Goal: Task Accomplishment & Management: Manage account settings

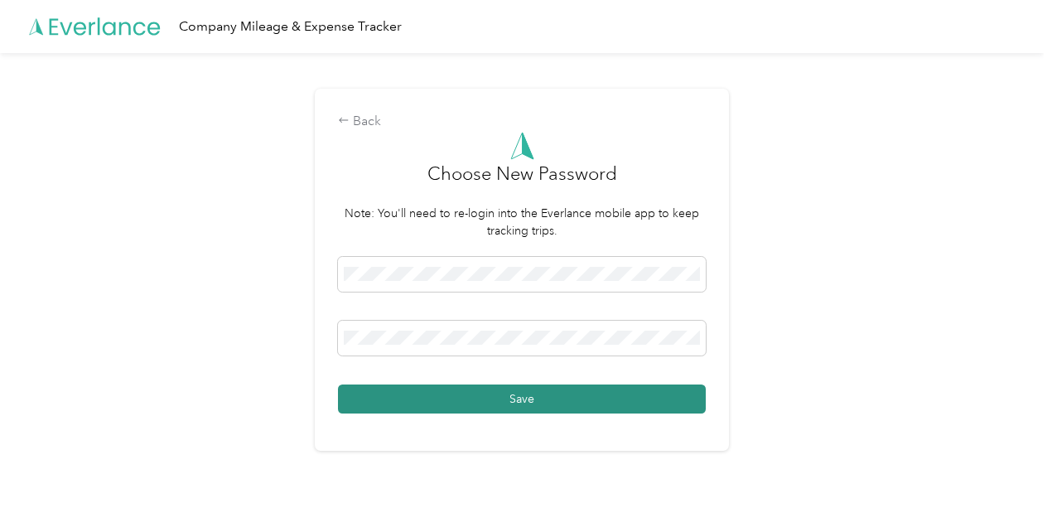
click at [545, 406] on button "Save" at bounding box center [522, 399] width 368 height 29
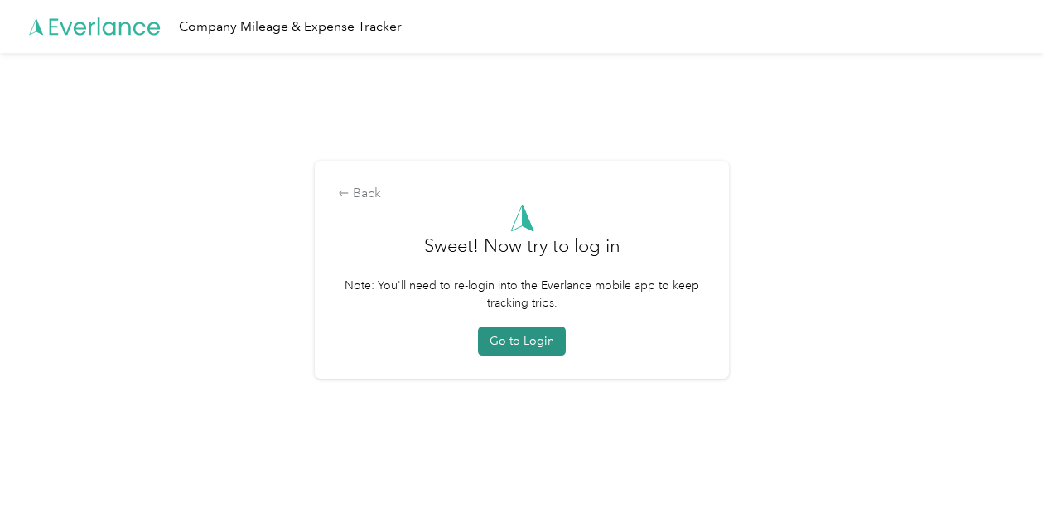
click at [527, 350] on button "Go to Login" at bounding box center [522, 341] width 88 height 29
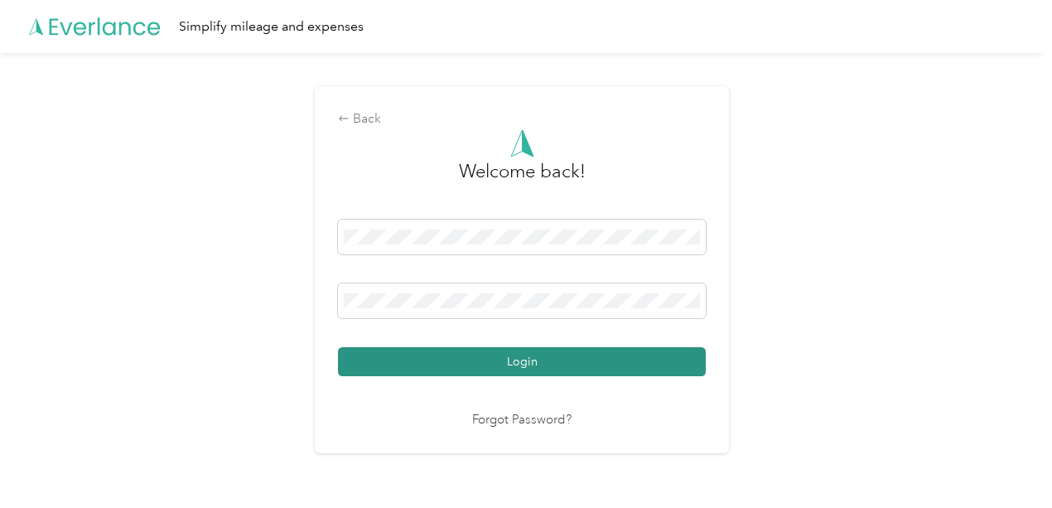
click at [542, 373] on button "Login" at bounding box center [522, 361] width 368 height 29
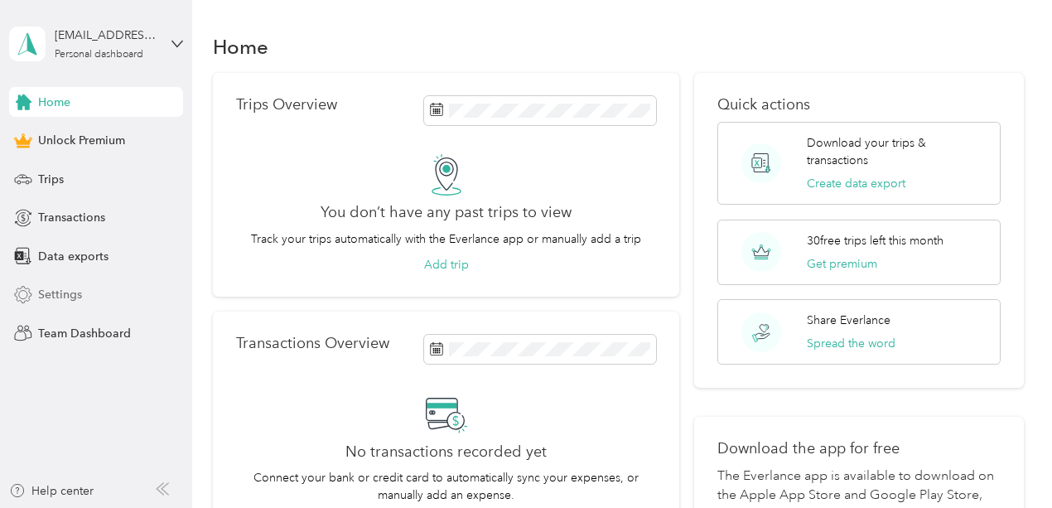
click at [51, 295] on span "Settings" at bounding box center [60, 294] width 44 height 17
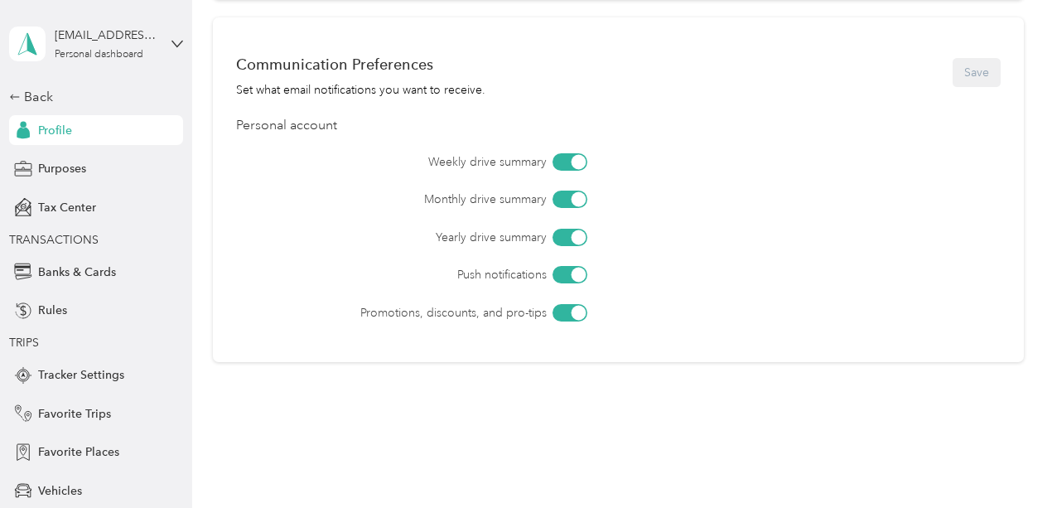
scroll to position [762, 0]
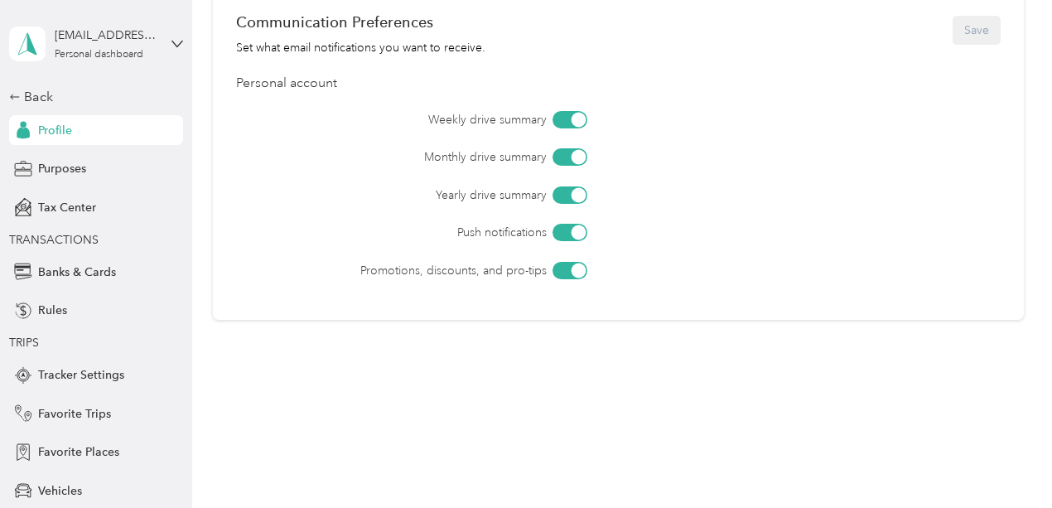
click at [577, 272] on div at bounding box center [579, 270] width 15 height 15
click at [578, 230] on div at bounding box center [579, 232] width 15 height 15
click at [573, 201] on div at bounding box center [579, 194] width 15 height 15
click at [577, 158] on div at bounding box center [579, 157] width 15 height 15
click at [577, 121] on div at bounding box center [579, 119] width 15 height 15
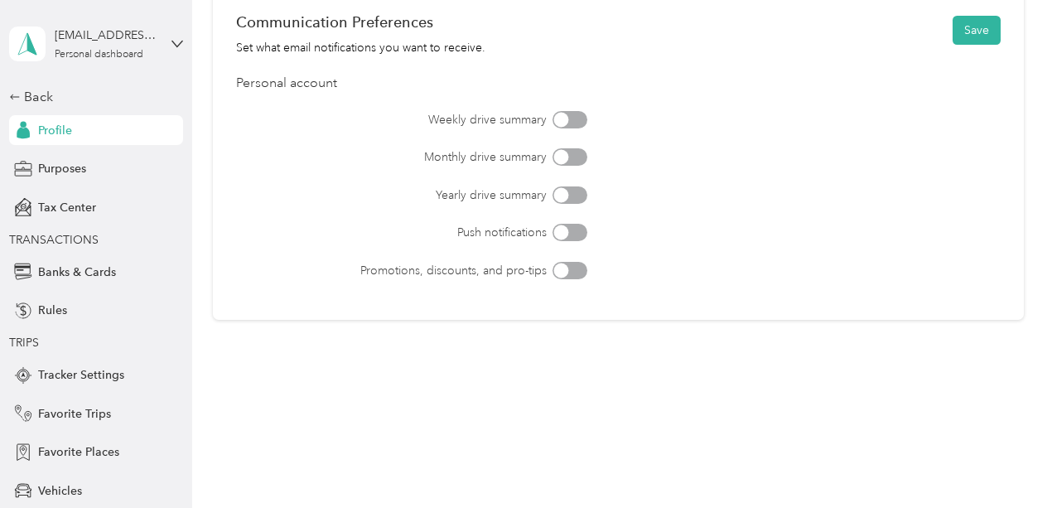
click at [563, 126] on div at bounding box center [561, 119] width 15 height 15
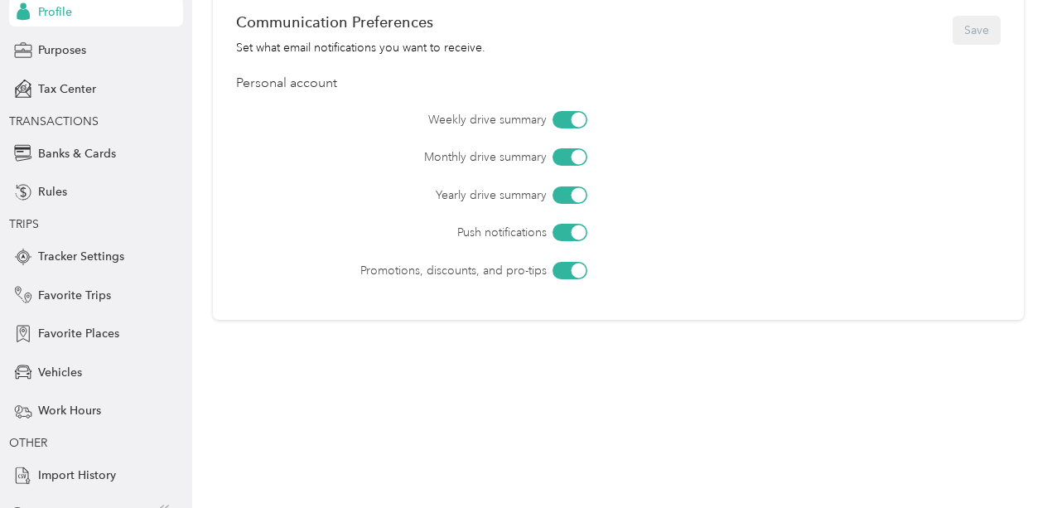
scroll to position [141, 0]
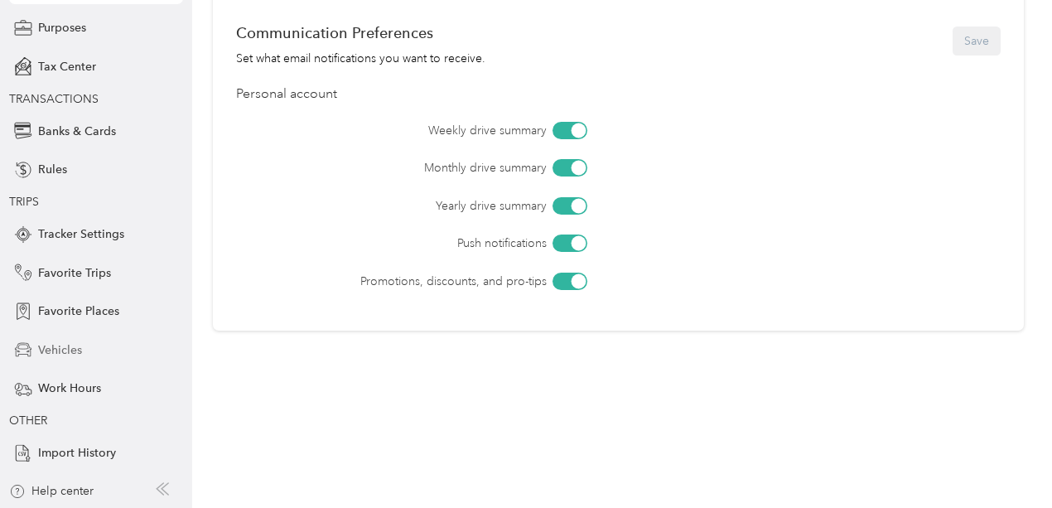
click at [46, 351] on span "Vehicles" at bounding box center [60, 349] width 44 height 17
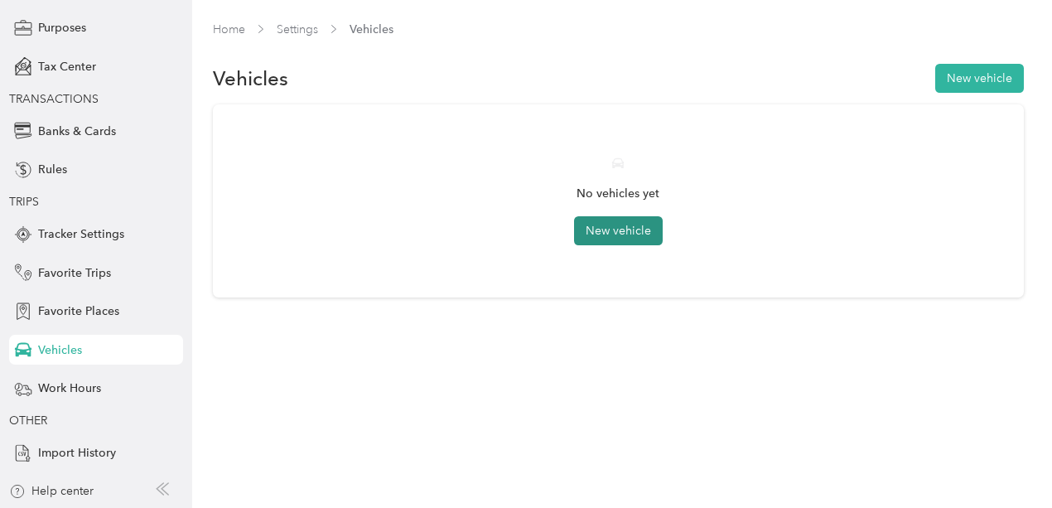
click at [622, 242] on button "New vehicle" at bounding box center [618, 230] width 89 height 29
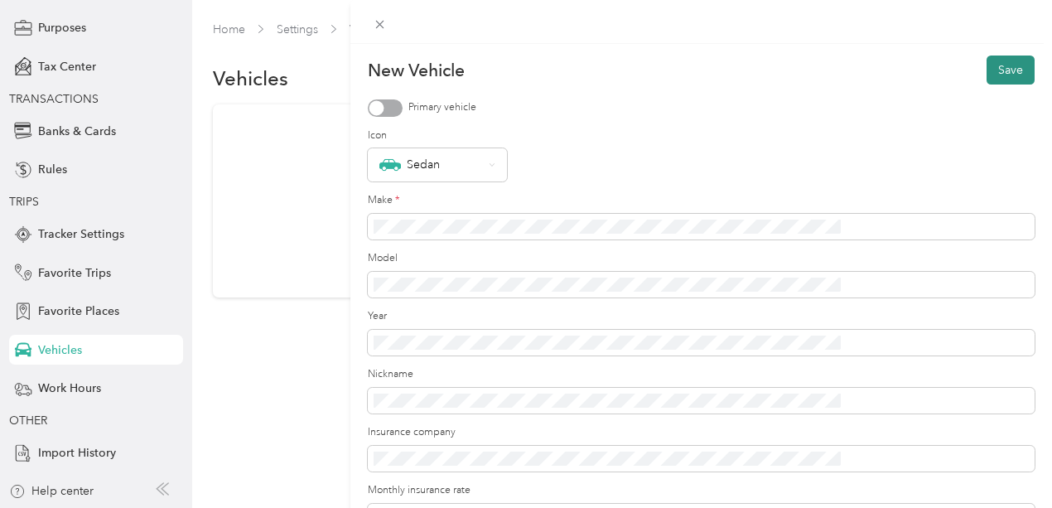
click at [993, 71] on button "Save" at bounding box center [1011, 70] width 48 height 29
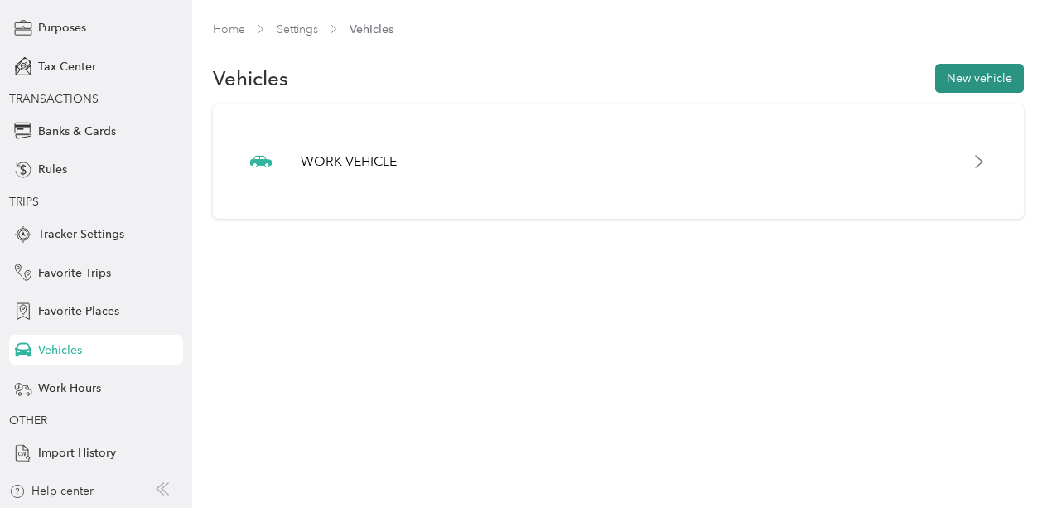
click at [983, 82] on button "New vehicle" at bounding box center [980, 78] width 89 height 29
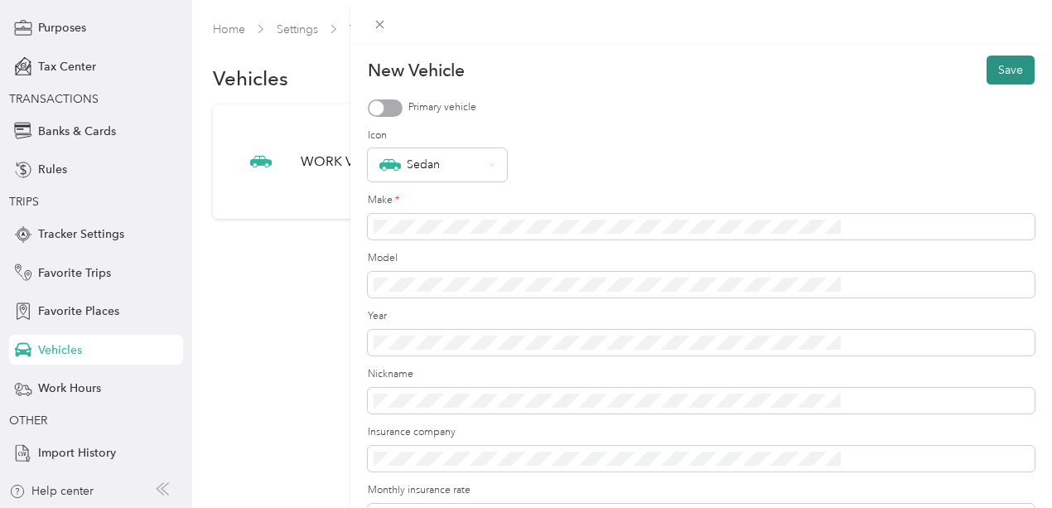
click at [1008, 65] on button "Save" at bounding box center [1011, 70] width 48 height 29
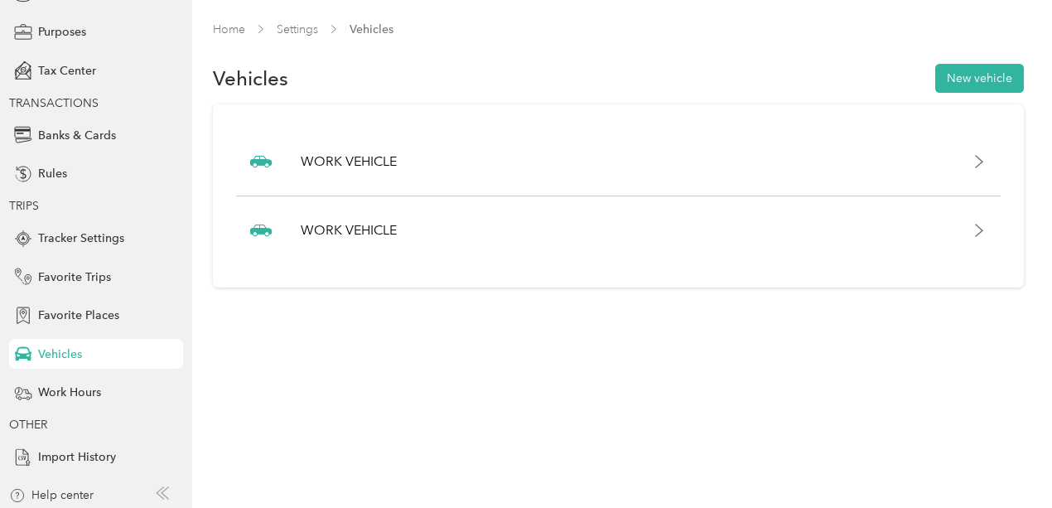
scroll to position [141, 0]
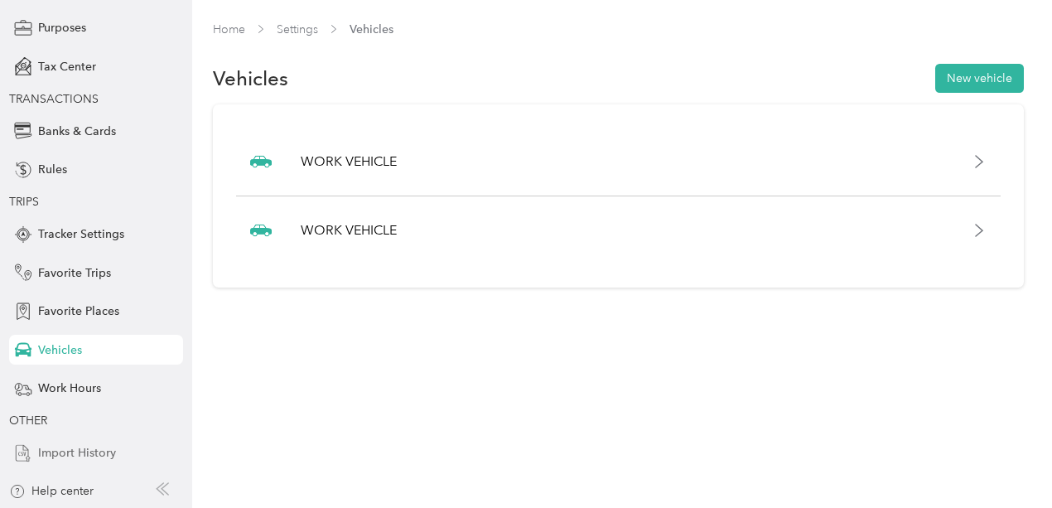
click at [101, 456] on span "Import History" at bounding box center [77, 452] width 78 height 17
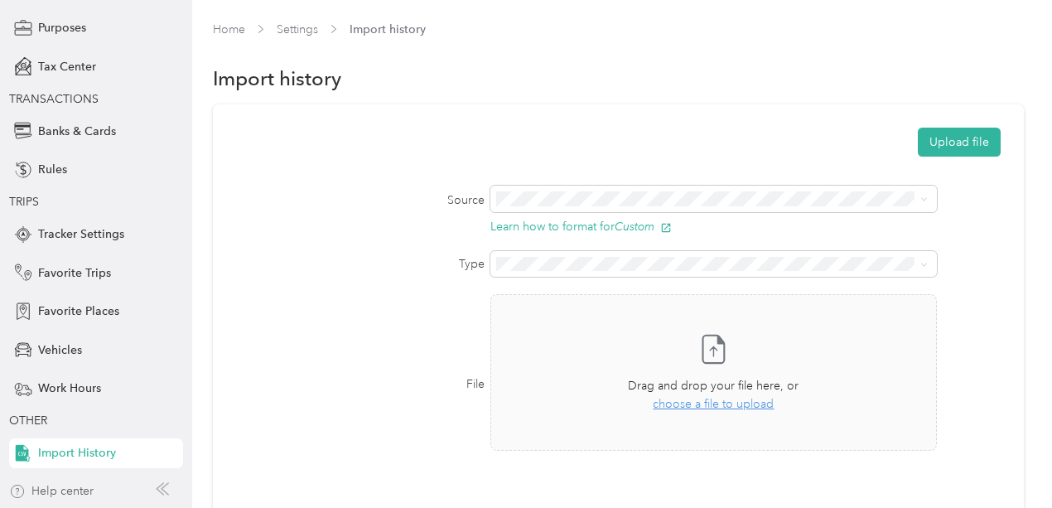
click at [77, 495] on div "Help center" at bounding box center [51, 490] width 85 height 17
click at [963, 148] on button "Upload file" at bounding box center [959, 142] width 83 height 29
click at [1015, 31] on icon at bounding box center [1015, 31] width 7 height 7
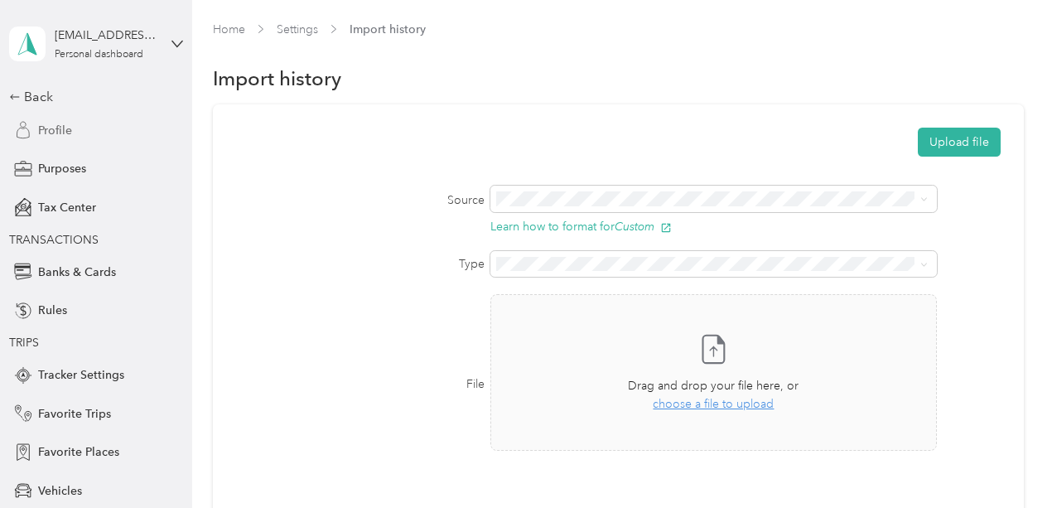
click at [50, 133] on span "Profile" at bounding box center [55, 130] width 34 height 17
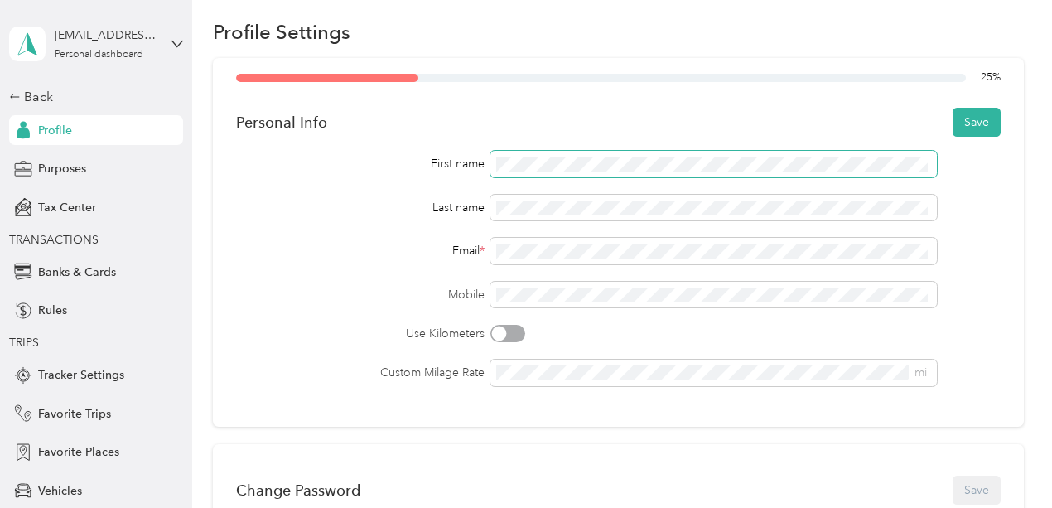
scroll to position [66, 0]
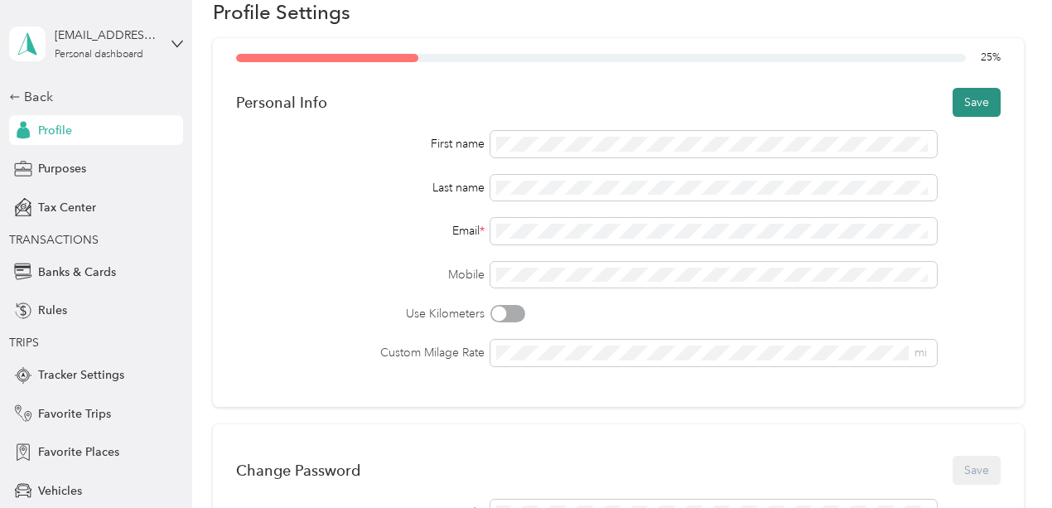
click at [968, 109] on button "Save" at bounding box center [977, 102] width 48 height 29
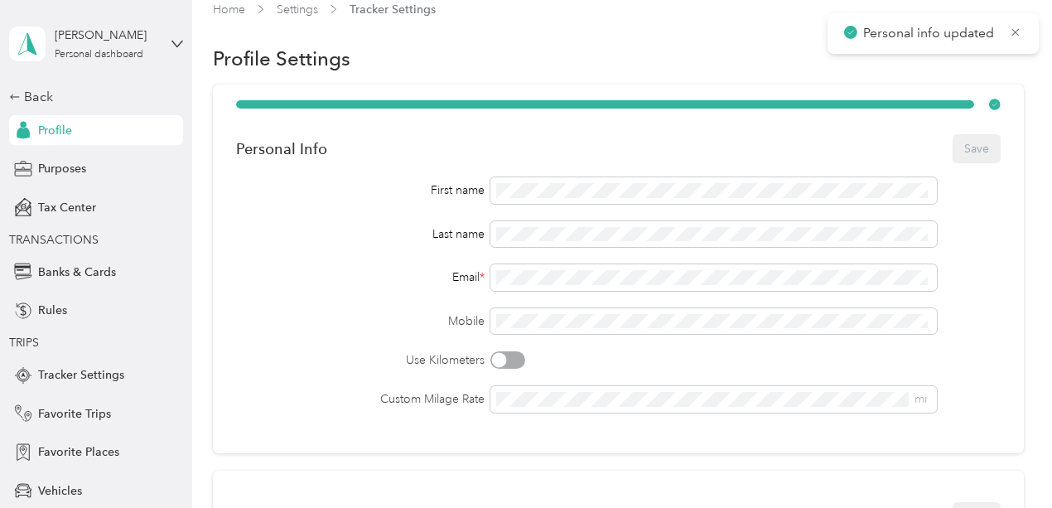
scroll to position [10, 0]
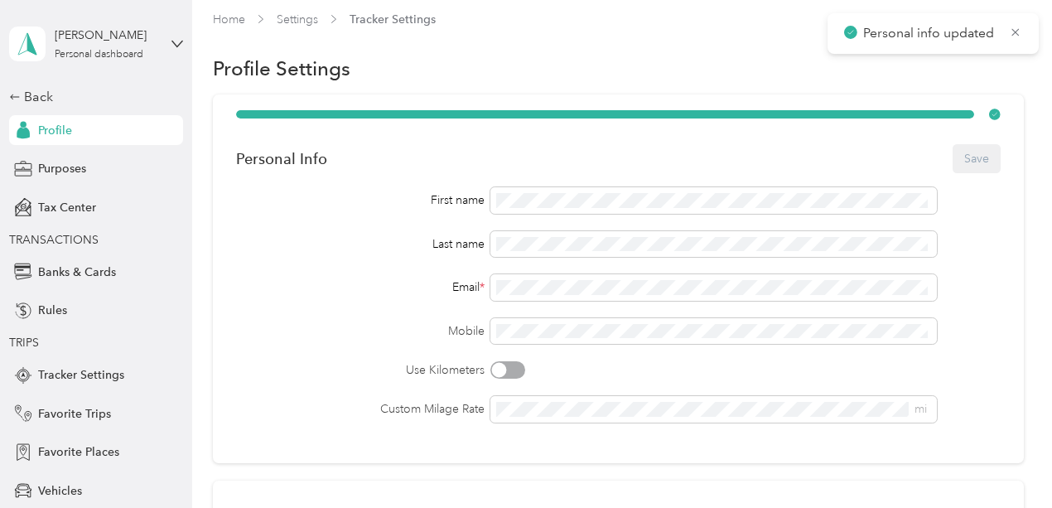
click at [774, 386] on div "First name Last name Email * Mobile Use Kilometers Custom Milage Rate mi" at bounding box center [618, 304] width 765 height 235
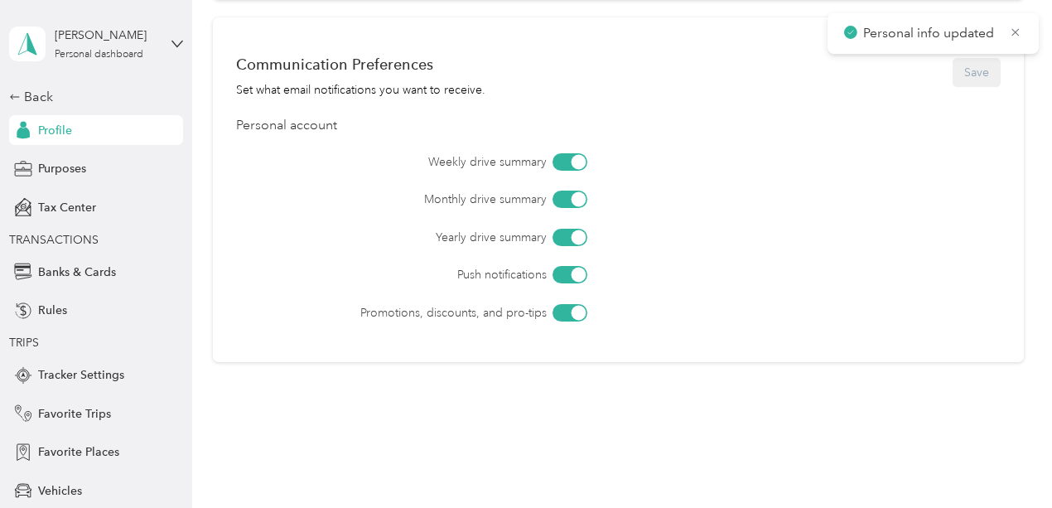
scroll to position [728, 0]
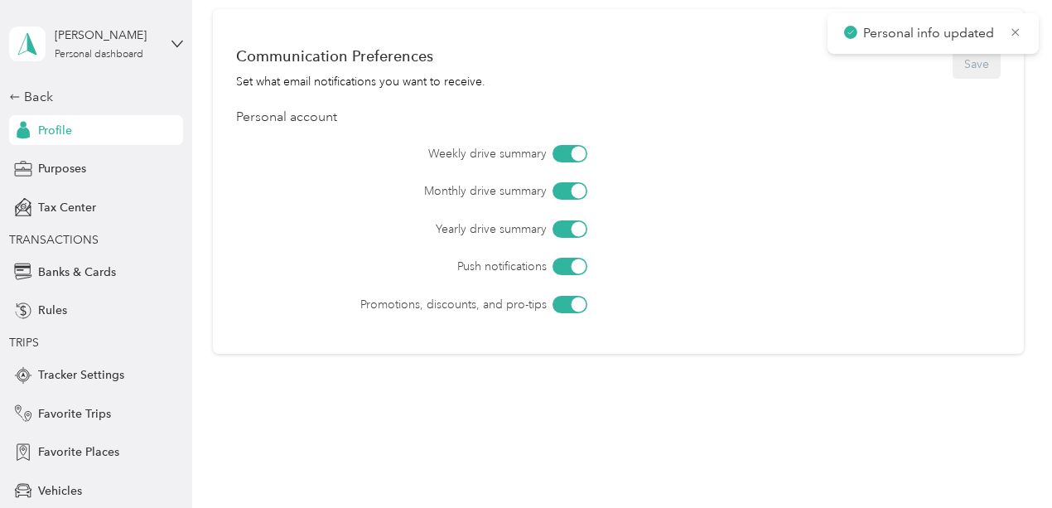
click at [572, 306] on div at bounding box center [579, 304] width 15 height 15
click at [577, 267] on div at bounding box center [579, 266] width 15 height 15
click at [568, 231] on div at bounding box center [570, 228] width 35 height 17
click at [564, 197] on div at bounding box center [570, 190] width 35 height 17
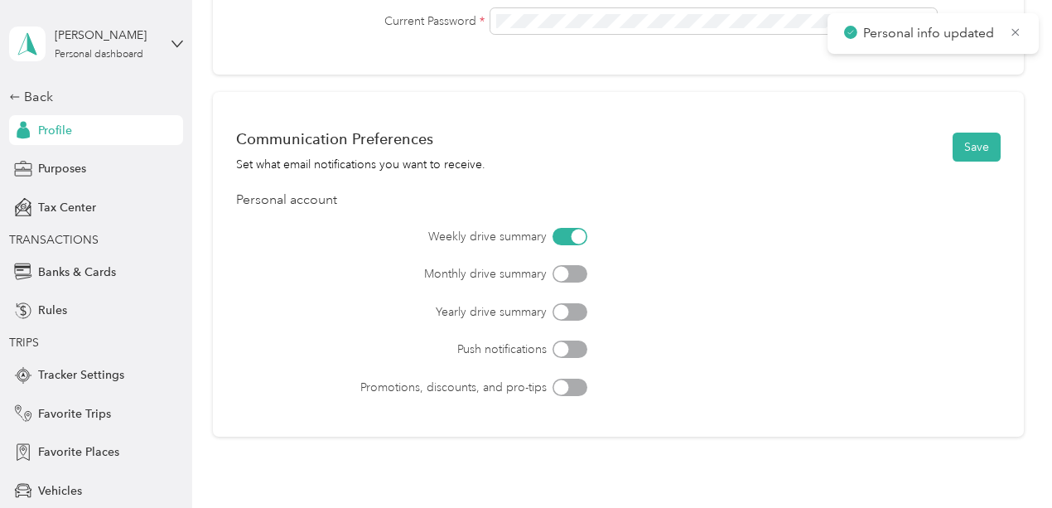
scroll to position [641, 0]
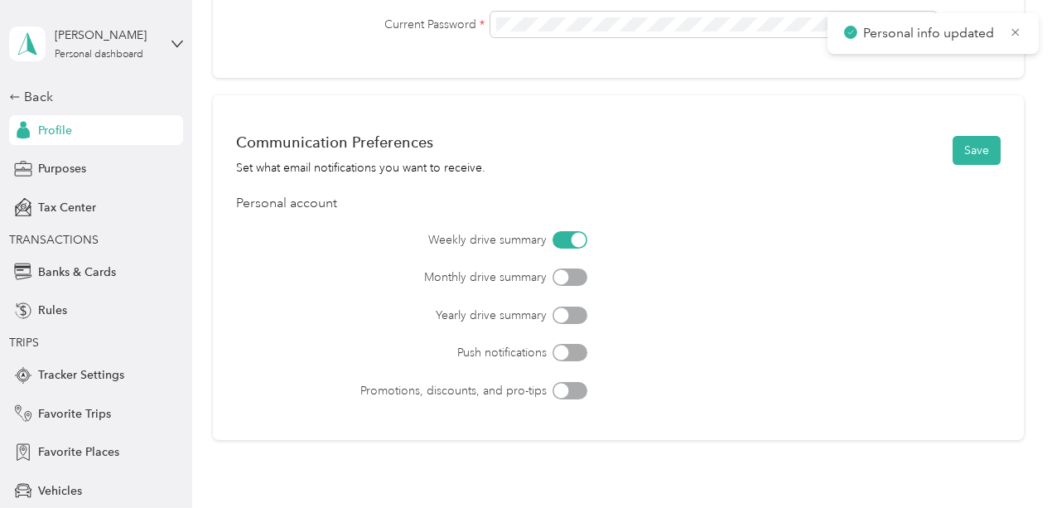
click at [562, 317] on div at bounding box center [561, 314] width 15 height 15
click at [574, 244] on div at bounding box center [579, 239] width 15 height 15
click at [966, 157] on button "Save" at bounding box center [977, 150] width 48 height 29
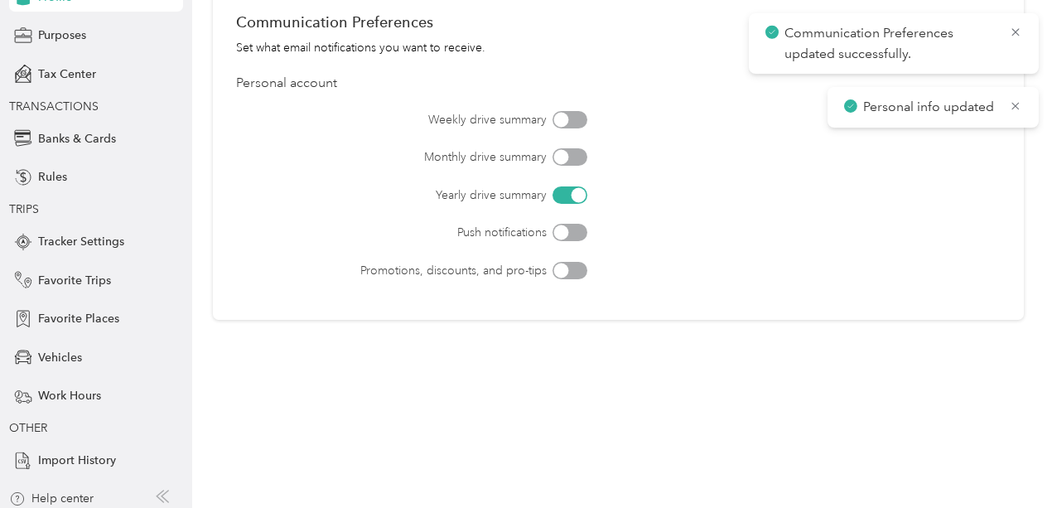
scroll to position [141, 0]
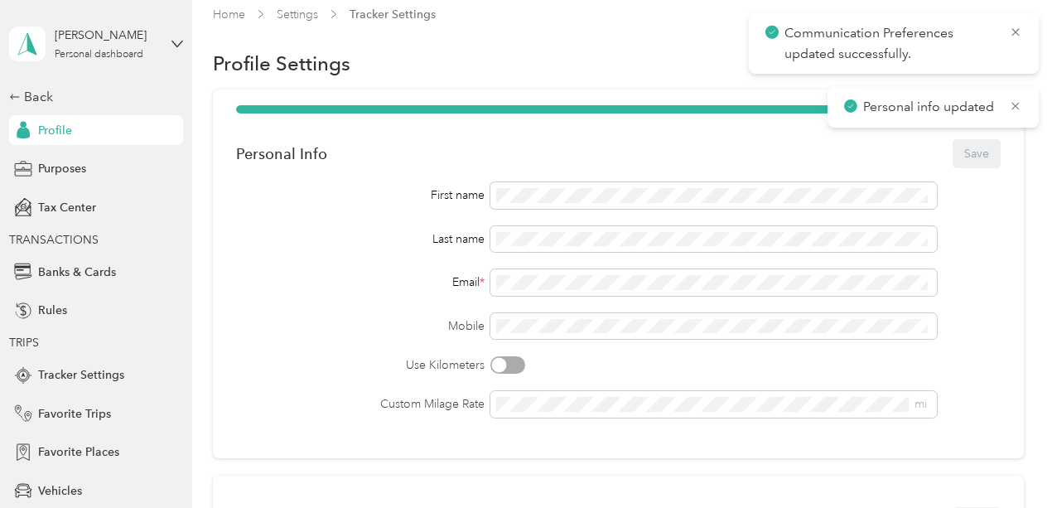
scroll to position [0, 0]
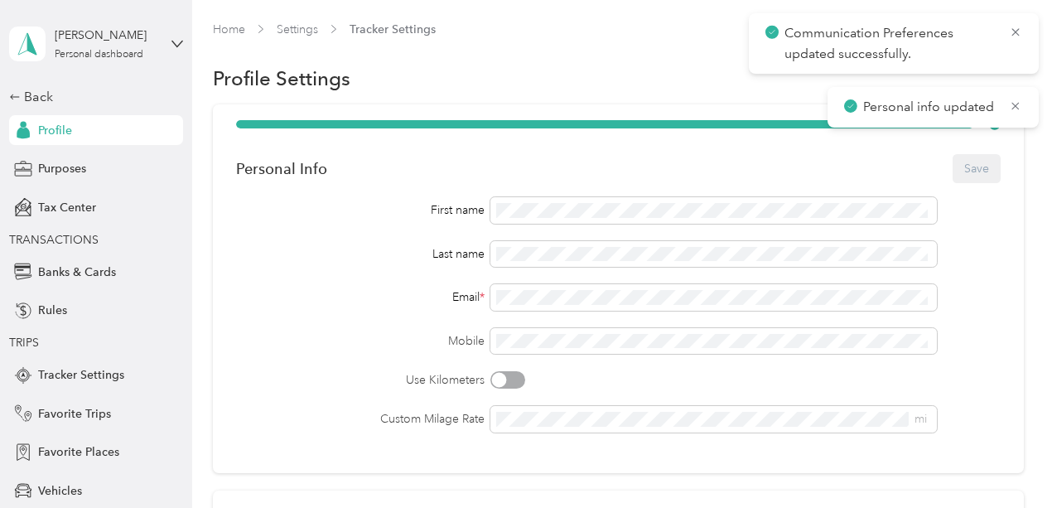
click at [70, 135] on div "Profile" at bounding box center [96, 130] width 174 height 30
click at [1016, 105] on icon at bounding box center [1016, 105] width 7 height 7
click at [1015, 31] on icon at bounding box center [1015, 31] width 7 height 7
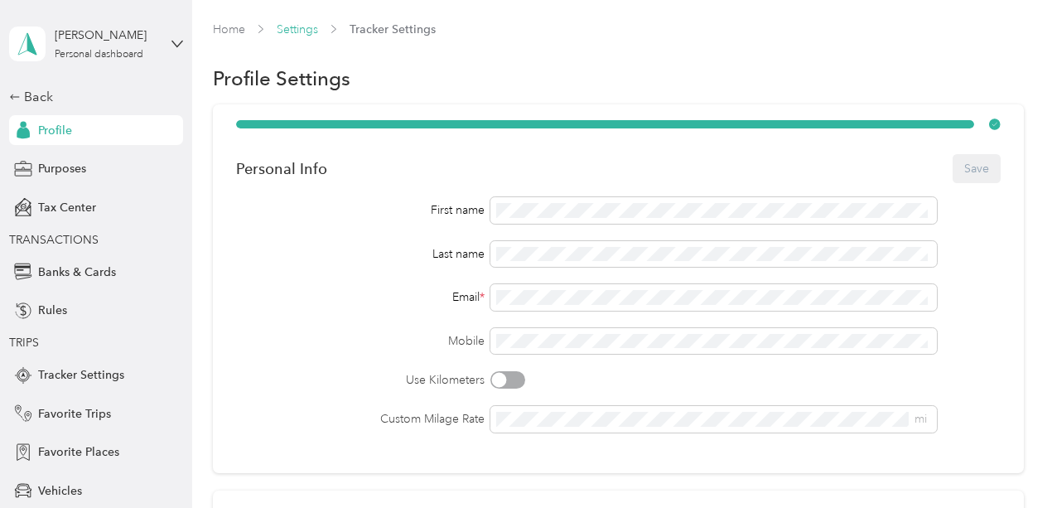
click at [291, 31] on link "Settings" at bounding box center [297, 29] width 41 height 14
click at [220, 30] on link "Home" at bounding box center [229, 29] width 32 height 14
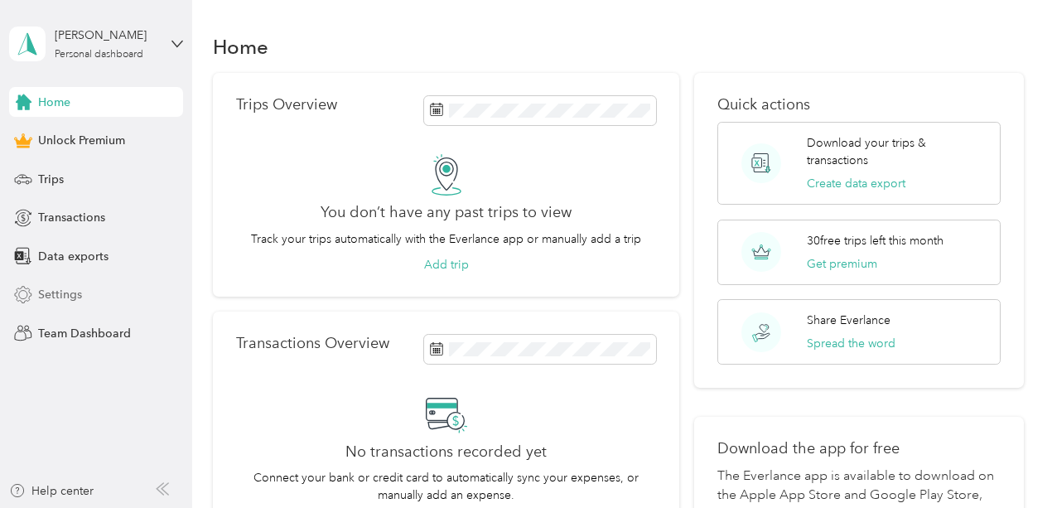
click at [51, 293] on span "Settings" at bounding box center [60, 294] width 44 height 17
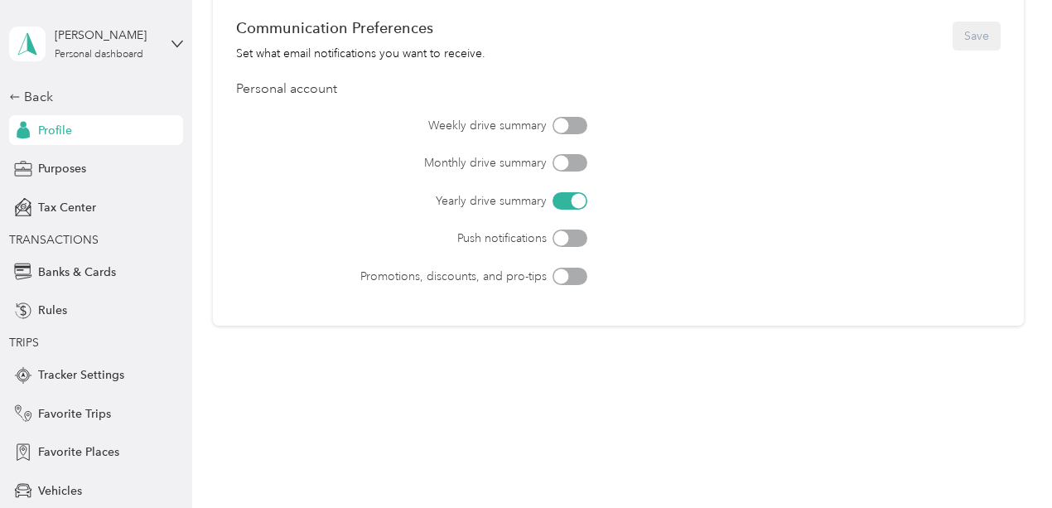
scroll to position [762, 0]
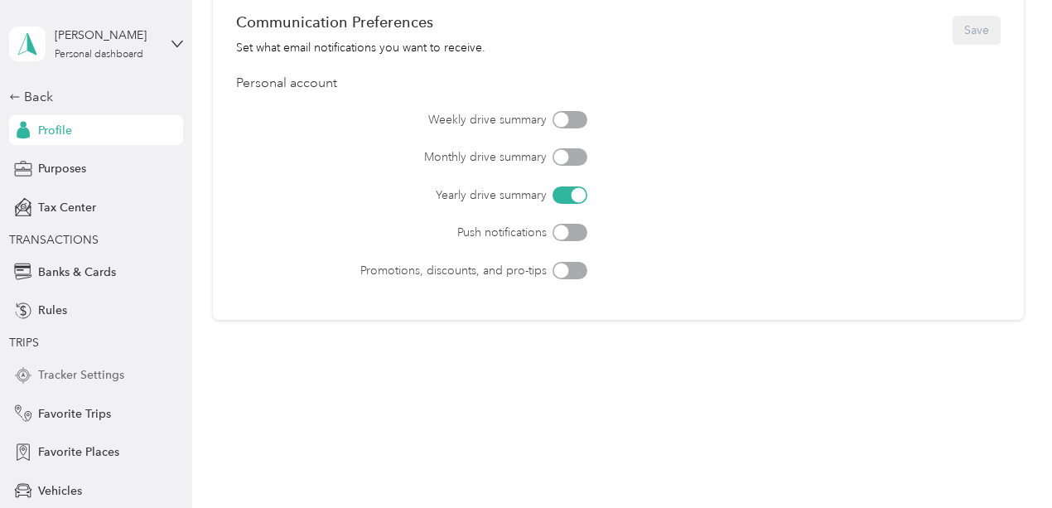
click at [70, 377] on span "Tracker Settings" at bounding box center [81, 374] width 86 height 17
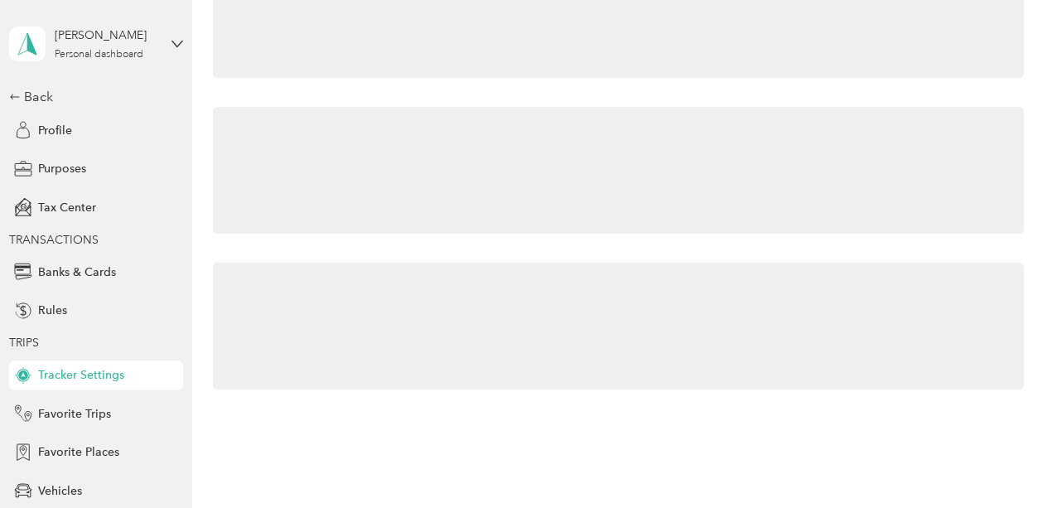
scroll to position [46, 0]
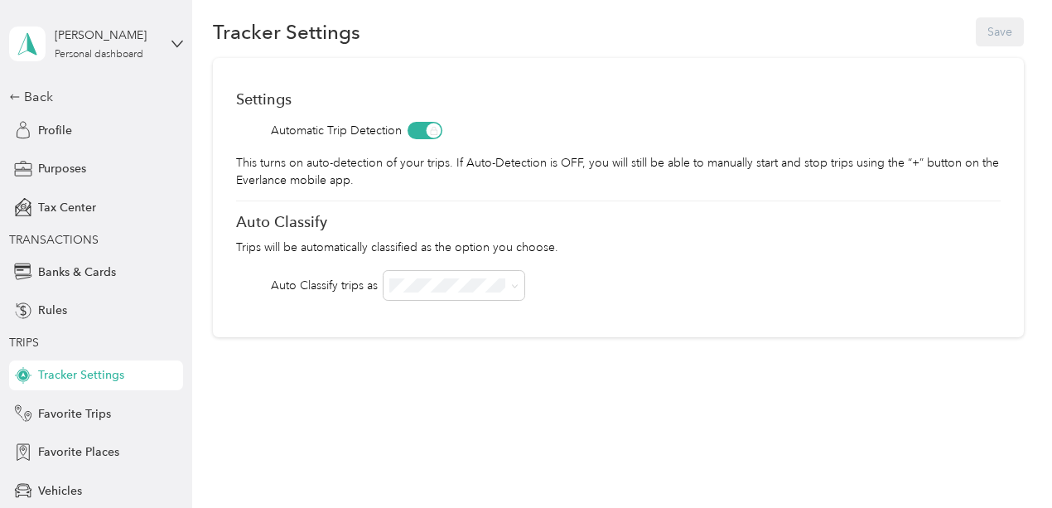
click at [379, 410] on div "Home Settings Tracker Settings Tracker Settings Save Settings Automatic Trip De…" at bounding box center [618, 191] width 852 height 474
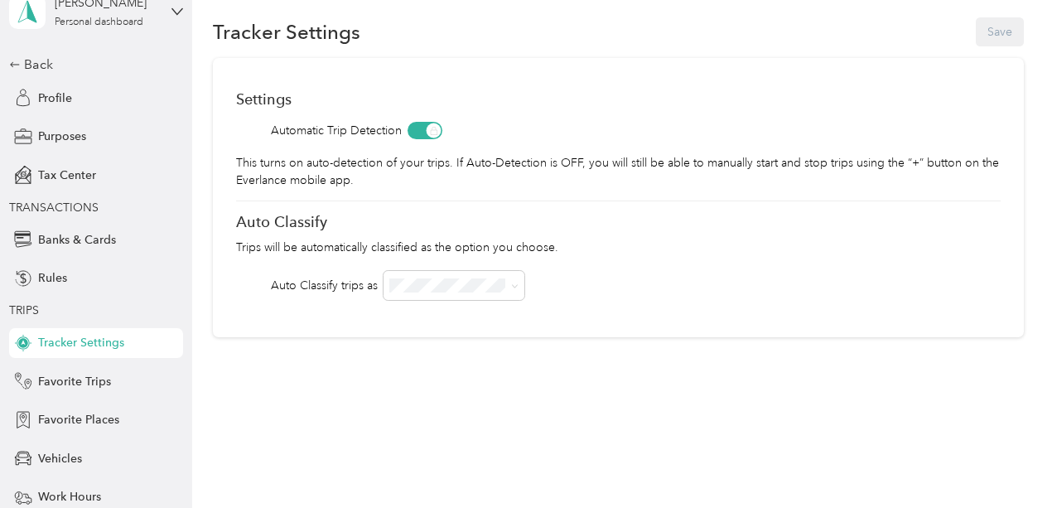
scroll to position [0, 0]
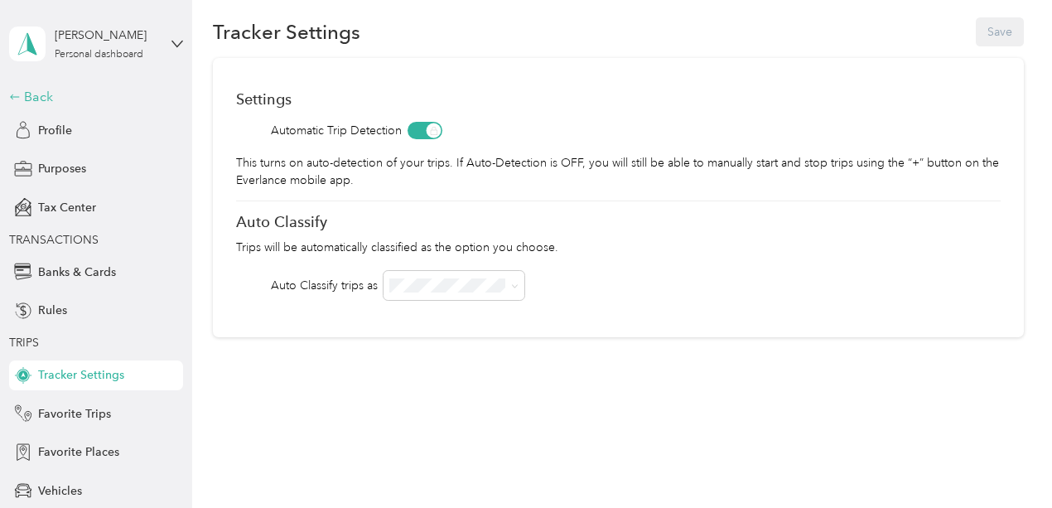
click at [28, 102] on div "Back" at bounding box center [92, 97] width 166 height 20
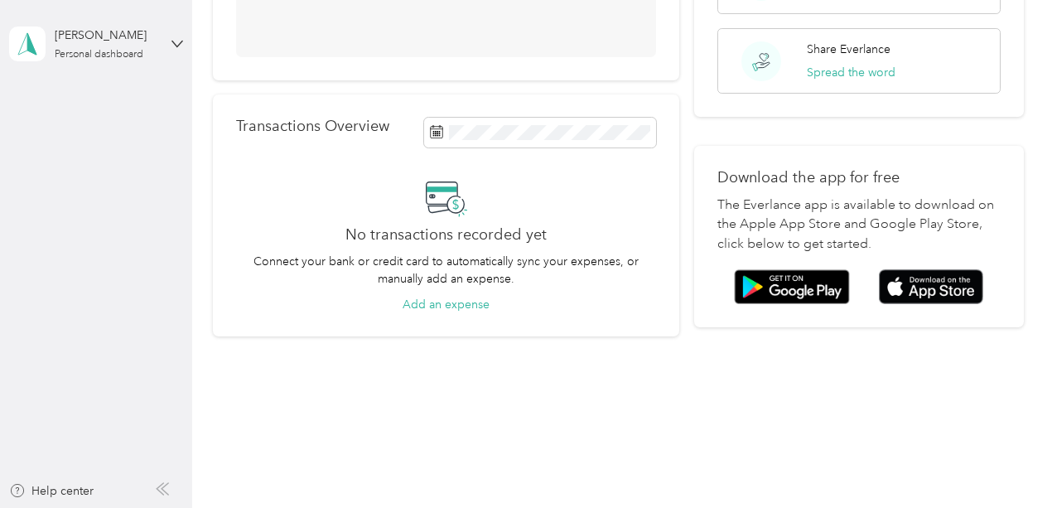
scroll to position [259, 0]
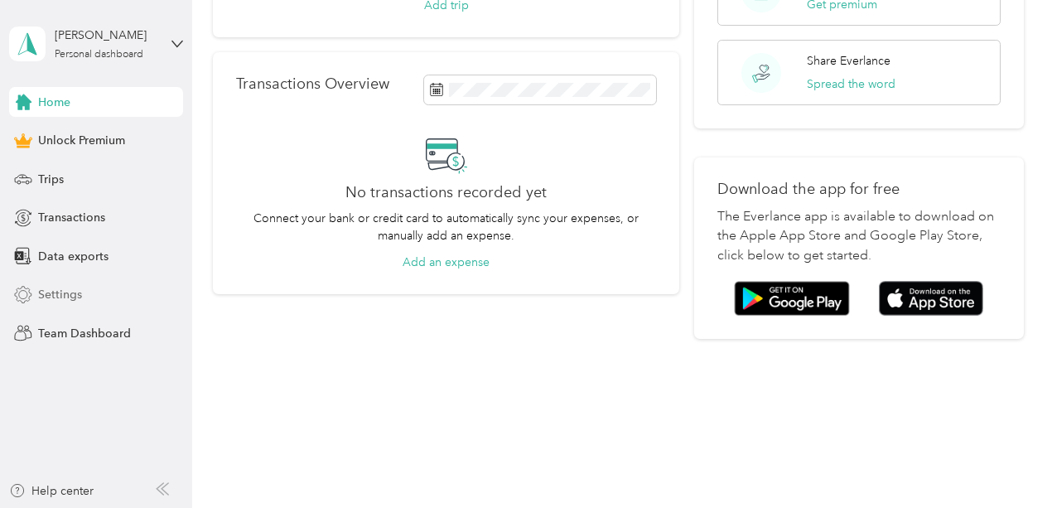
click at [28, 294] on icon at bounding box center [23, 295] width 18 height 18
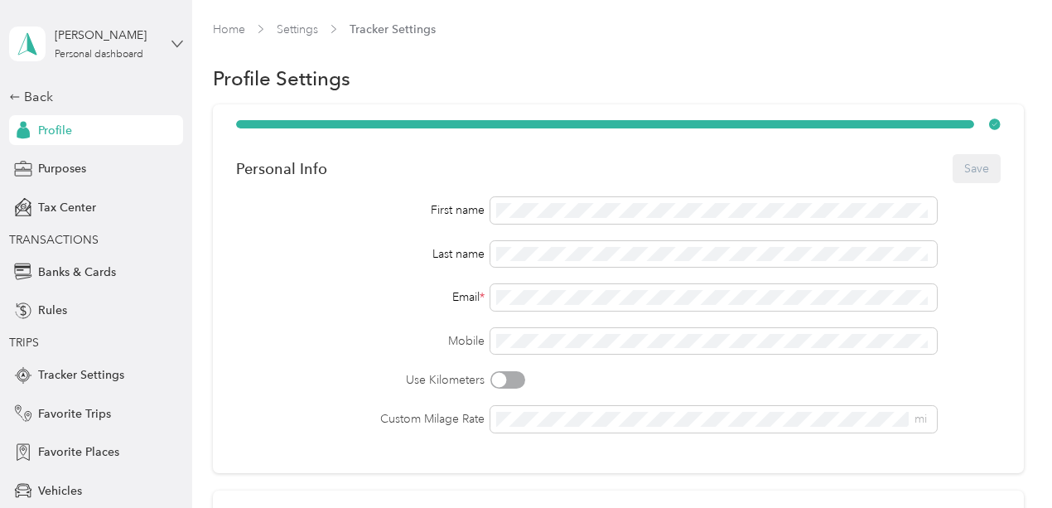
click at [172, 45] on icon at bounding box center [178, 44] width 12 height 12
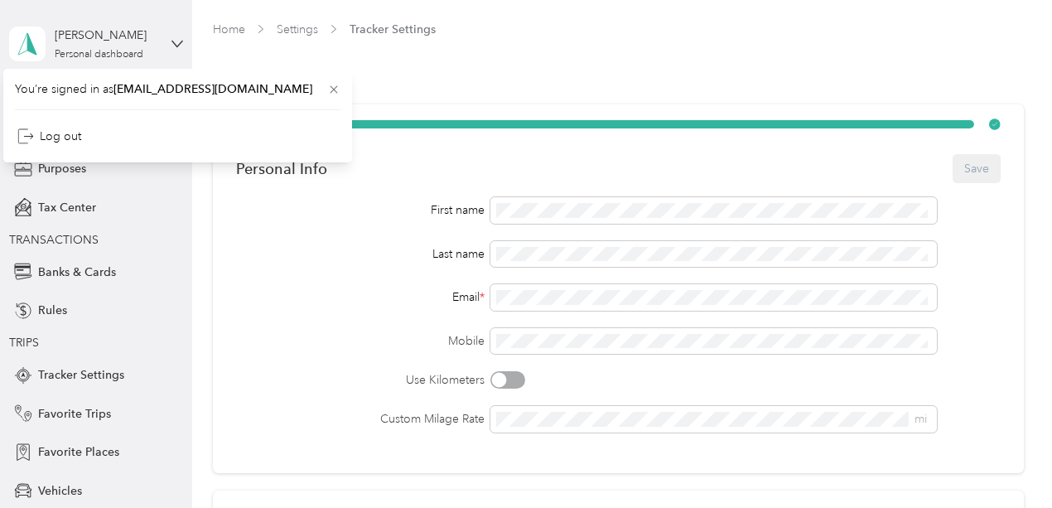
click at [118, 73] on div "You’re signed in as [EMAIL_ADDRESS][DOMAIN_NAME] Log out" at bounding box center [177, 116] width 349 height 94
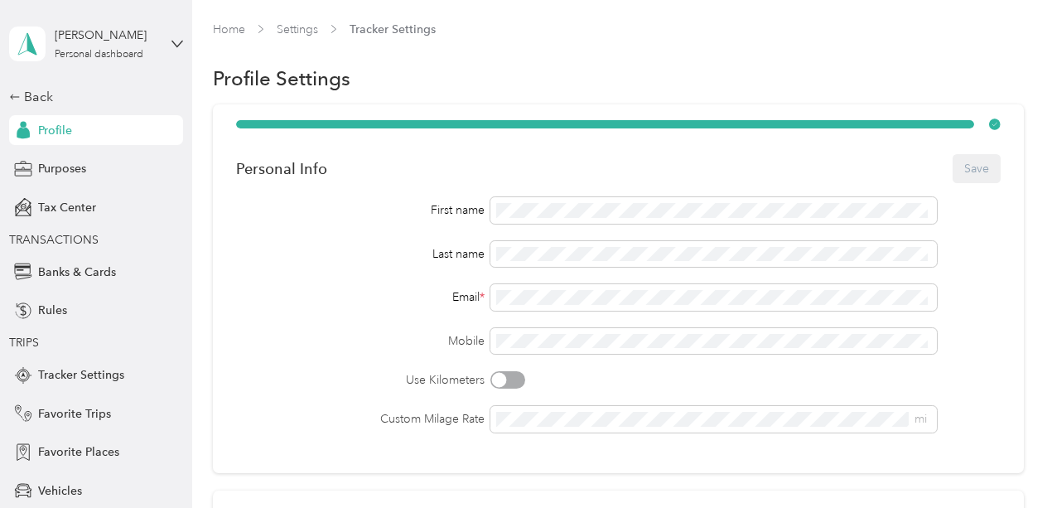
click at [91, 136] on div "Profile" at bounding box center [96, 130] width 174 height 30
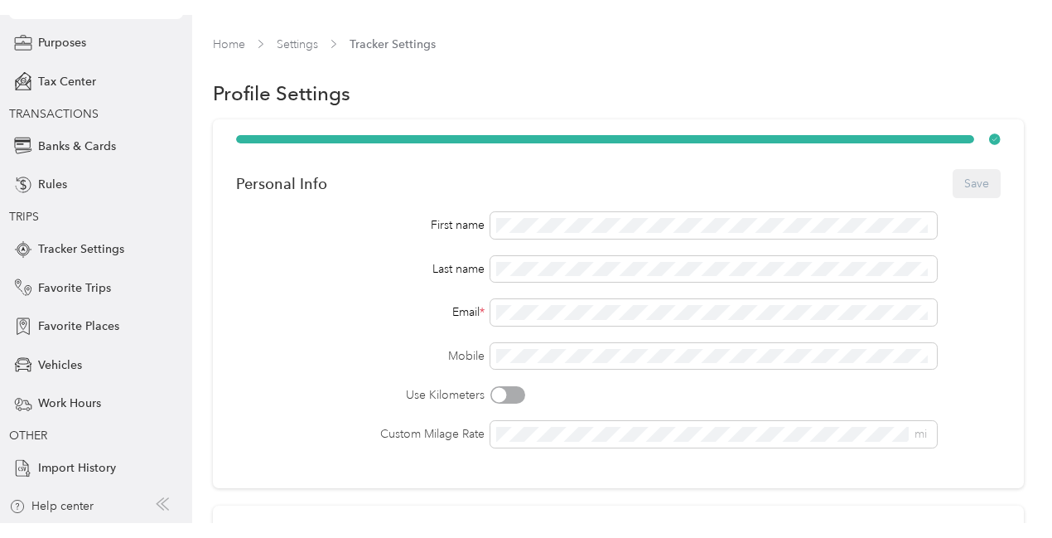
scroll to position [9, 0]
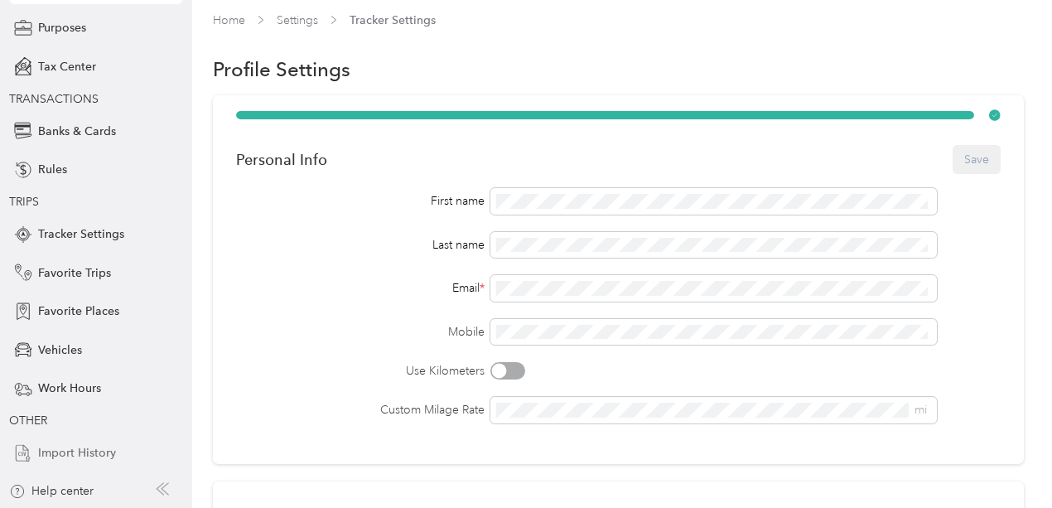
click at [95, 452] on span "Import History" at bounding box center [77, 452] width 78 height 17
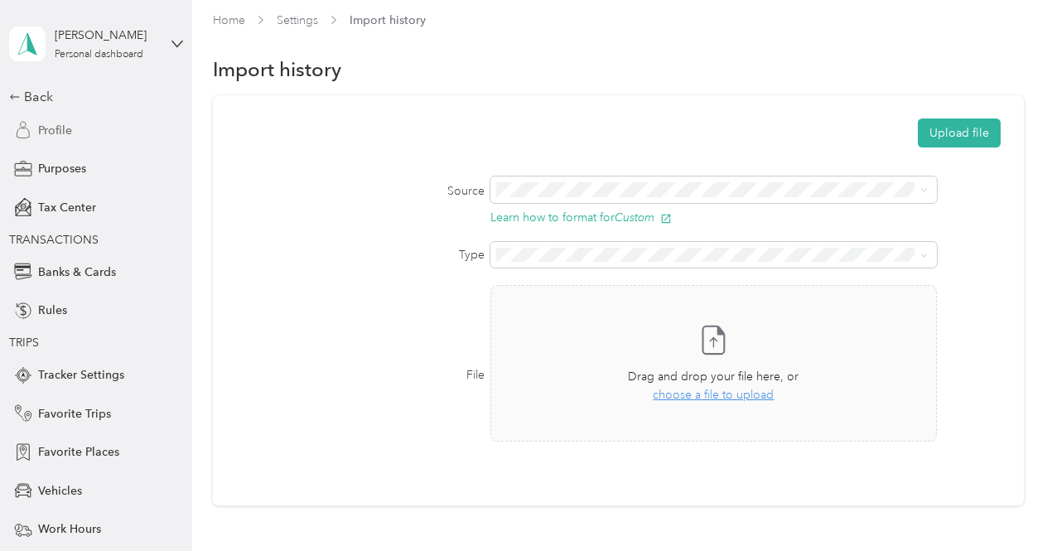
click at [51, 131] on span "Profile" at bounding box center [55, 130] width 34 height 17
